Goal: Navigation & Orientation: Go to known website

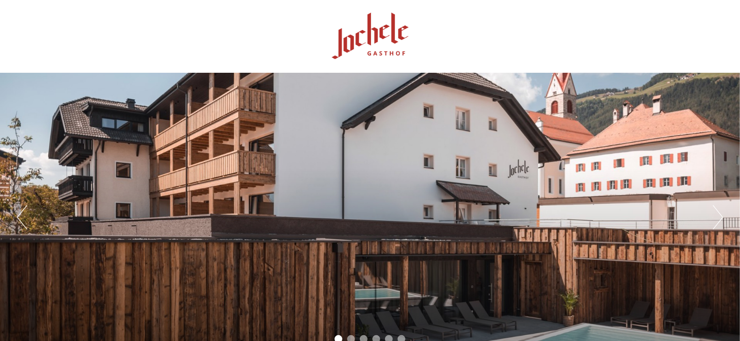
click at [716, 213] on button "Next" at bounding box center [718, 217] width 10 height 24
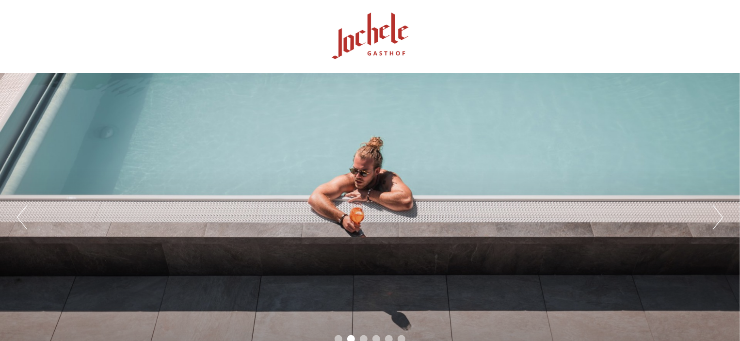
click at [716, 213] on button "Next" at bounding box center [718, 217] width 10 height 24
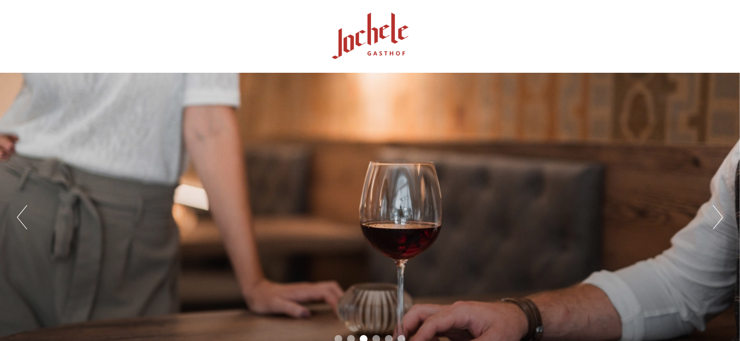
click at [716, 213] on button "Next" at bounding box center [718, 217] width 10 height 24
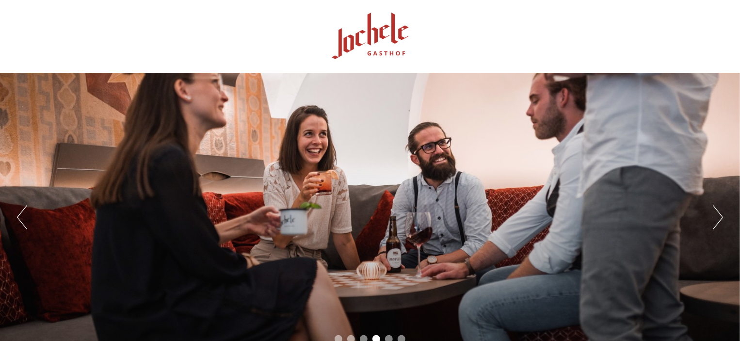
click at [716, 214] on button "Next" at bounding box center [718, 217] width 10 height 24
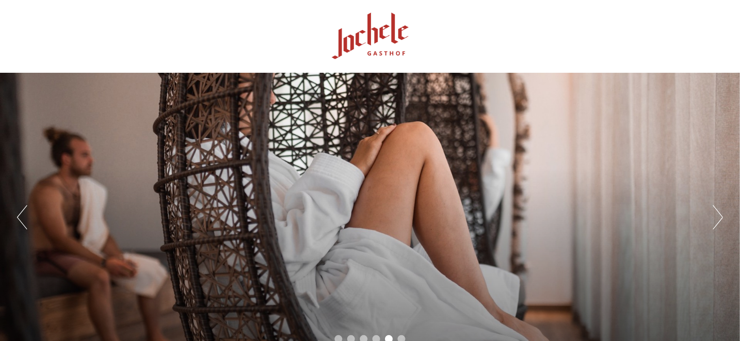
click at [716, 214] on button "Next" at bounding box center [718, 217] width 10 height 24
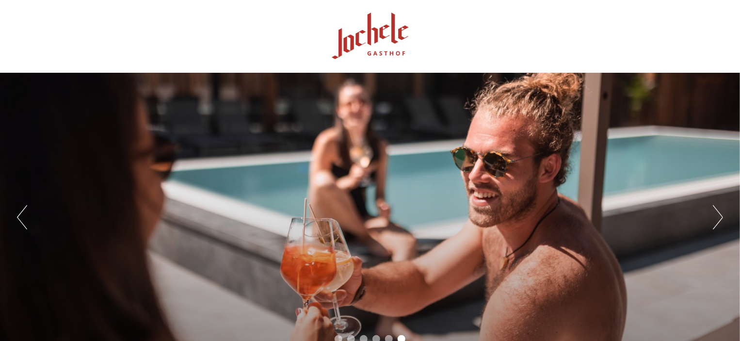
click at [716, 214] on button "Next" at bounding box center [718, 217] width 10 height 24
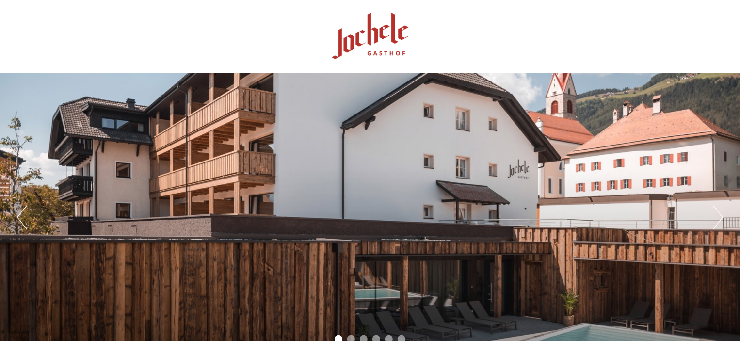
click at [716, 214] on button "Next" at bounding box center [718, 217] width 10 height 24
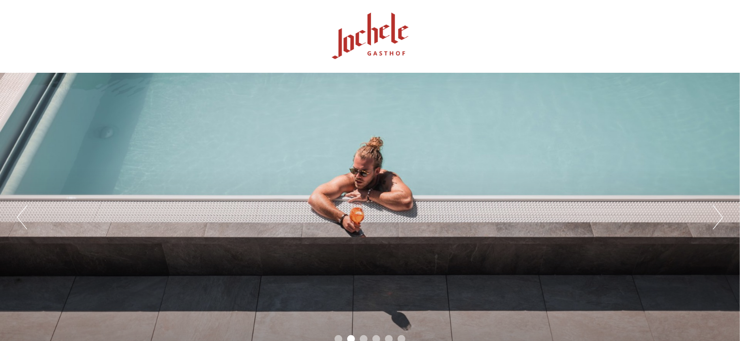
click at [716, 214] on button "Next" at bounding box center [718, 217] width 10 height 24
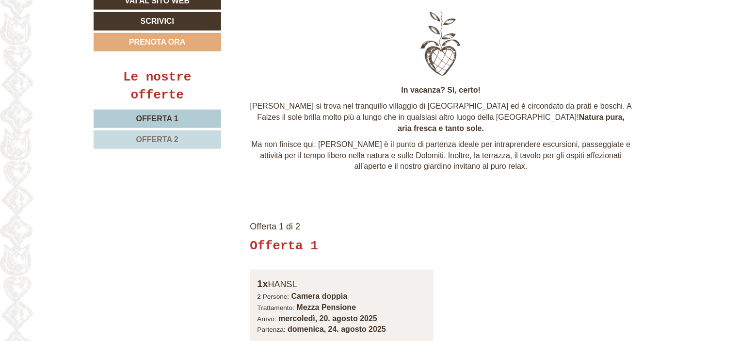
scroll to position [8, 0]
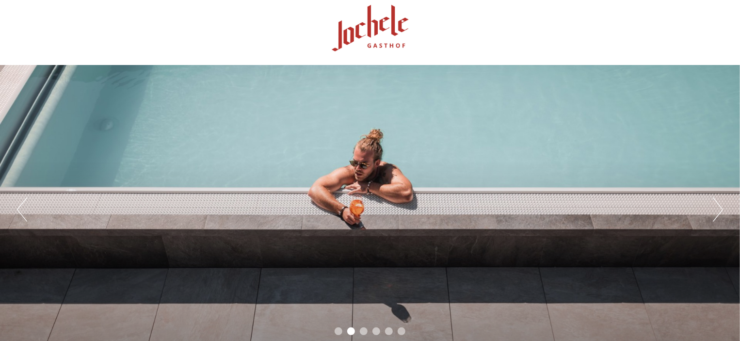
click at [466, 87] on div "Previous Next 1 2 3 4 5 6" at bounding box center [370, 209] width 740 height 289
click at [375, 19] on div at bounding box center [369, 28] width 543 height 63
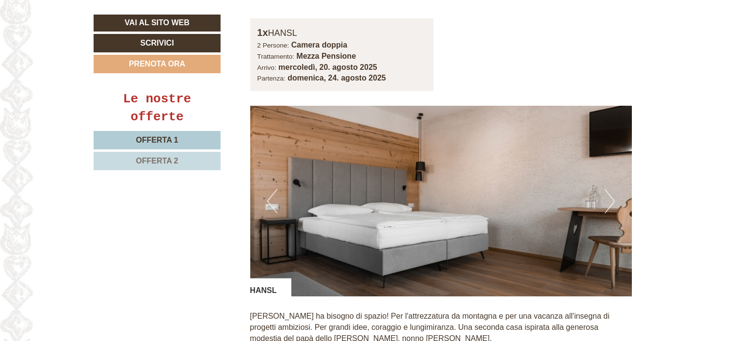
scroll to position [674, 0]
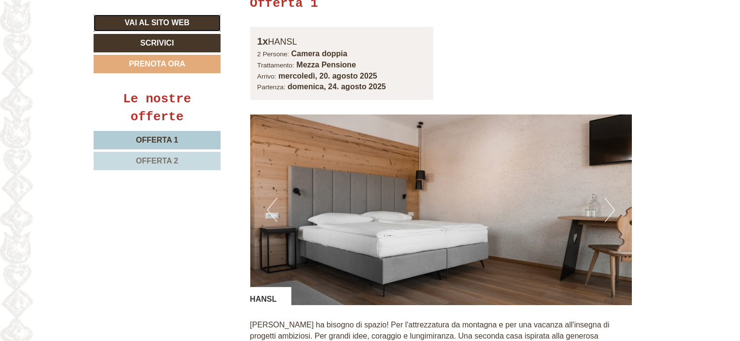
click at [172, 21] on link "Vai al sito web" at bounding box center [157, 23] width 127 height 17
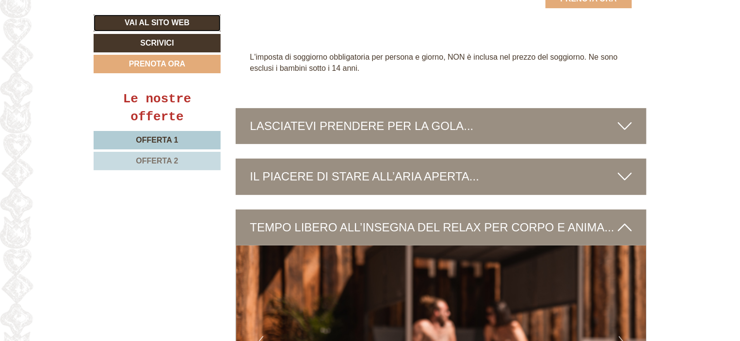
scroll to position [1961, 0]
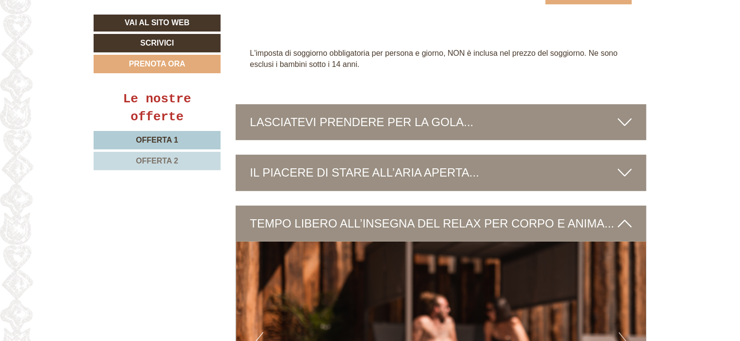
click at [632, 155] on div "IL PIACERE DI STARE ALL’ARIA APERTA..." at bounding box center [441, 173] width 411 height 36
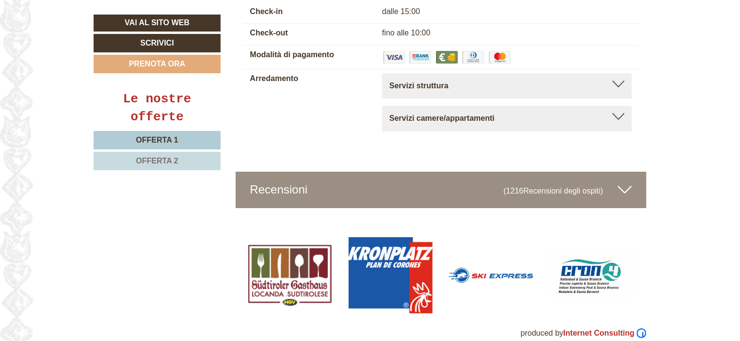
scroll to position [2332, 0]
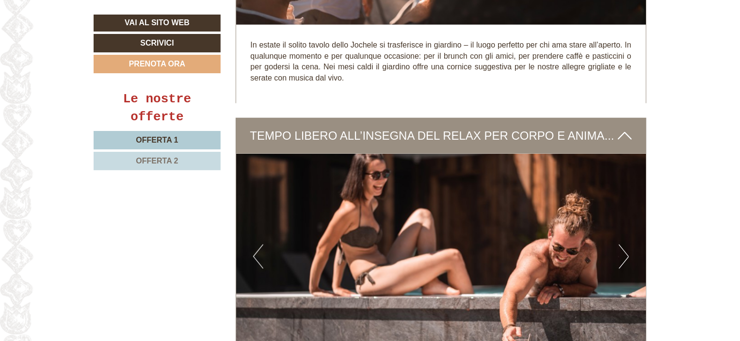
click at [626, 244] on button "Next" at bounding box center [624, 256] width 10 height 24
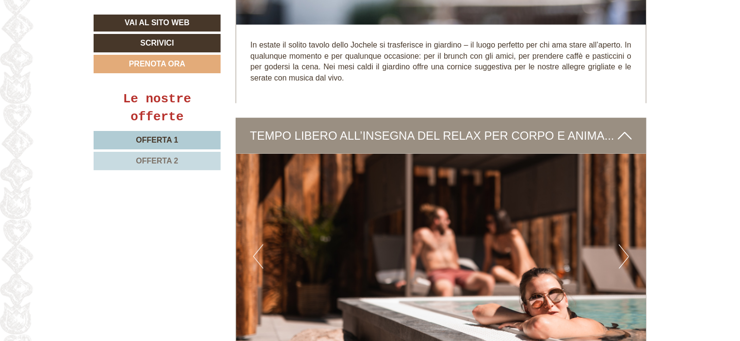
click at [626, 244] on button "Next" at bounding box center [624, 256] width 10 height 24
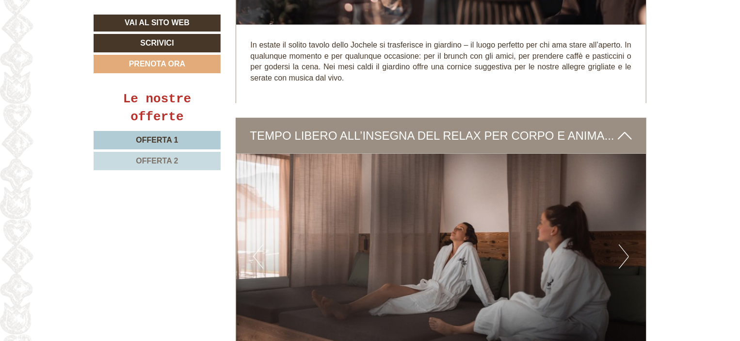
click at [626, 244] on button "Next" at bounding box center [624, 256] width 10 height 24
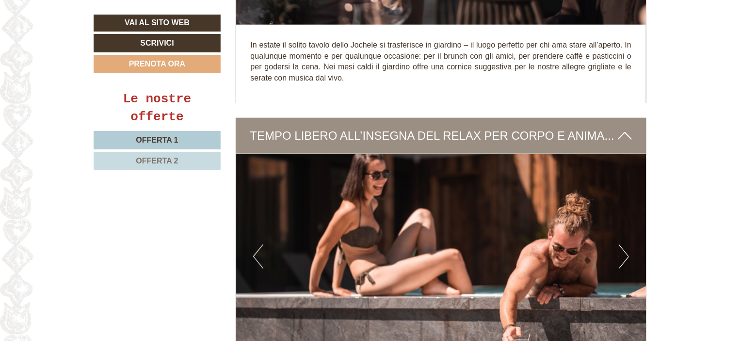
click at [626, 244] on button "Next" at bounding box center [624, 256] width 10 height 24
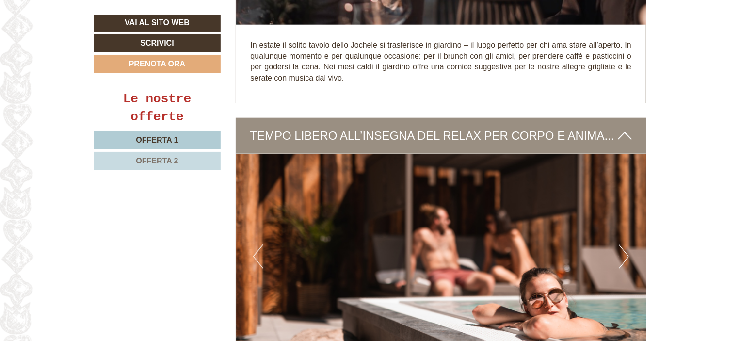
click at [626, 244] on button "Next" at bounding box center [624, 256] width 10 height 24
